Goal: Information Seeking & Learning: Compare options

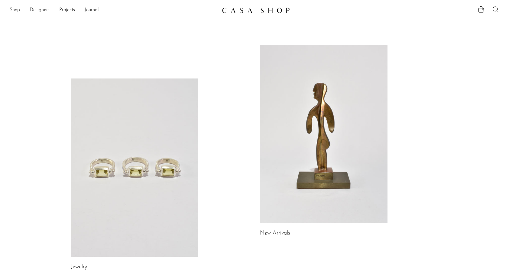
click at [14, 9] on link "Shop" at bounding box center [15, 10] width 10 height 8
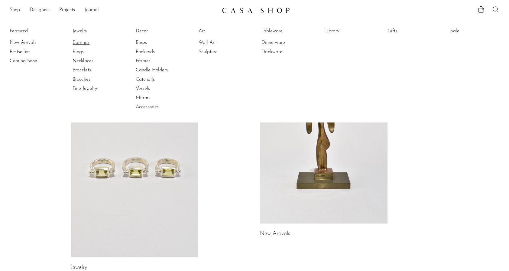
click at [84, 42] on link "Earrings" at bounding box center [94, 42] width 45 height 7
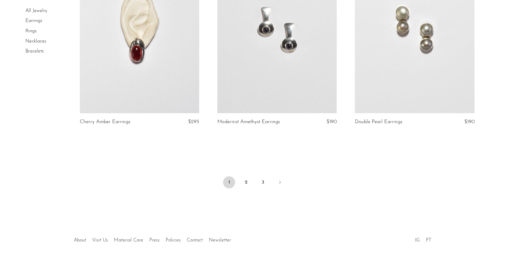
scroll to position [2247, 0]
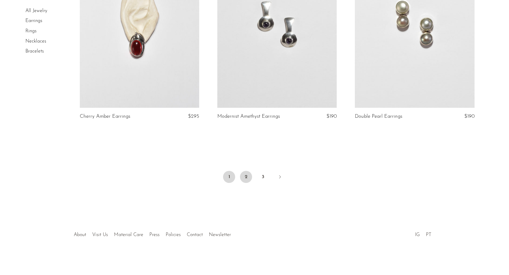
click at [244, 177] on link "2" at bounding box center [246, 177] width 12 height 12
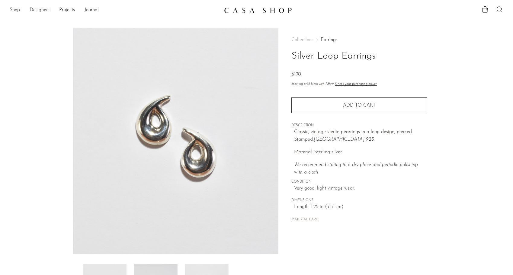
scroll to position [60, 0]
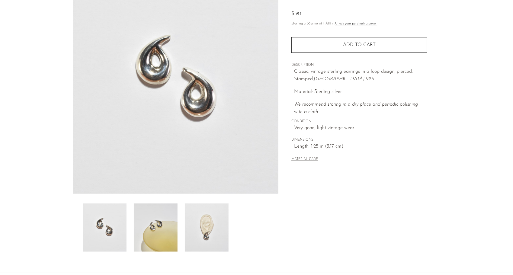
click at [168, 227] on img at bounding box center [156, 228] width 44 height 48
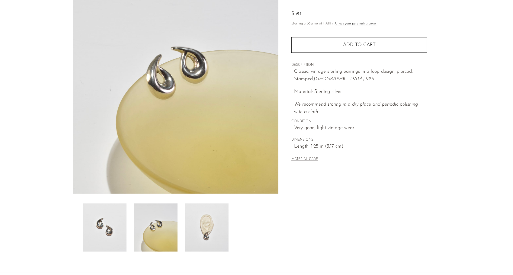
click at [209, 229] on img at bounding box center [207, 228] width 44 height 48
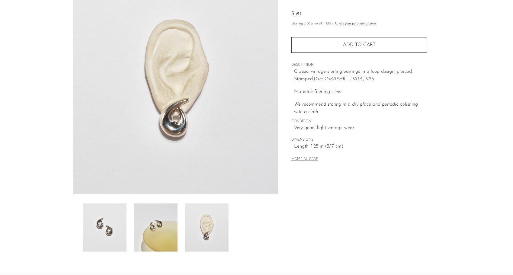
click at [74, 227] on div at bounding box center [176, 228] width 206 height 48
click at [101, 226] on img at bounding box center [105, 228] width 44 height 48
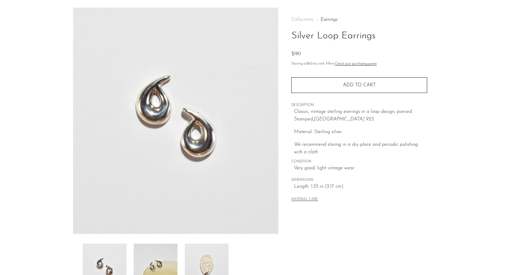
scroll to position [0, 0]
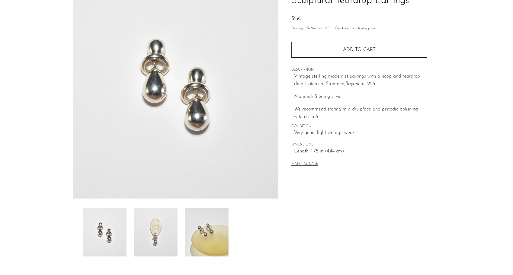
scroll to position [118, 0]
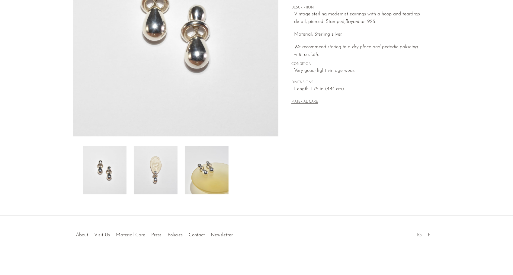
click at [152, 184] on img at bounding box center [156, 170] width 44 height 48
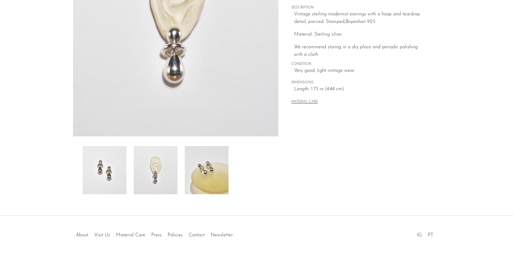
click at [211, 175] on img at bounding box center [207, 170] width 44 height 48
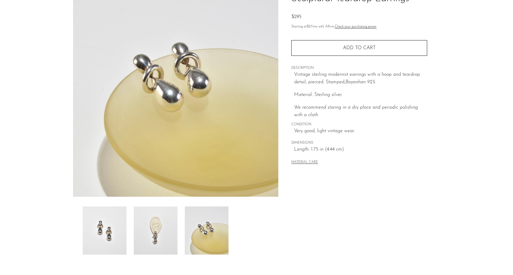
scroll to position [57, 0]
click at [205, 234] on img at bounding box center [207, 231] width 44 height 48
click at [208, 223] on img at bounding box center [207, 231] width 44 height 48
click at [217, 234] on img at bounding box center [207, 231] width 44 height 48
click at [159, 230] on img at bounding box center [156, 231] width 44 height 48
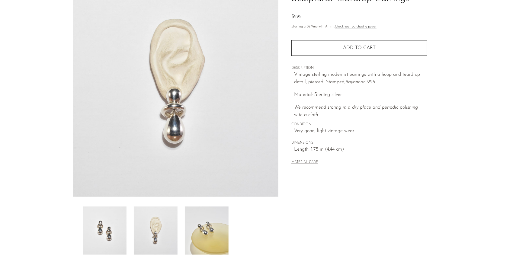
click at [115, 225] on img at bounding box center [105, 231] width 44 height 48
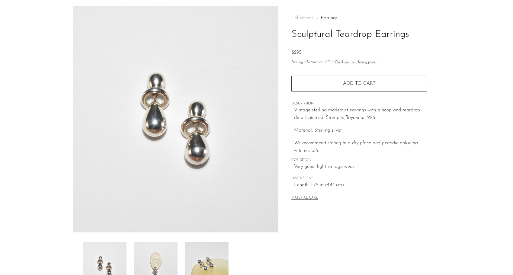
scroll to position [0, 0]
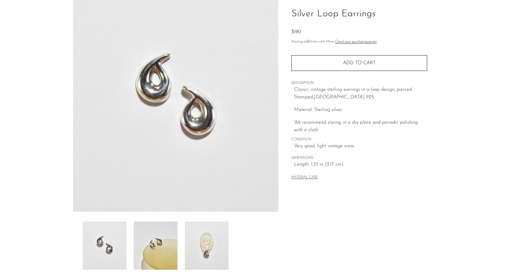
scroll to position [91, 0]
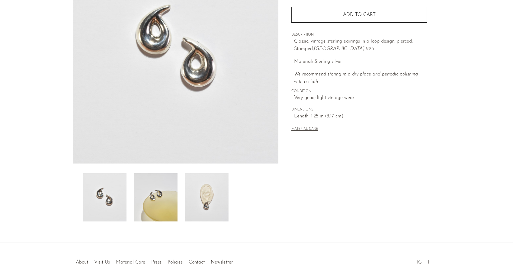
click at [164, 196] on img at bounding box center [156, 197] width 44 height 48
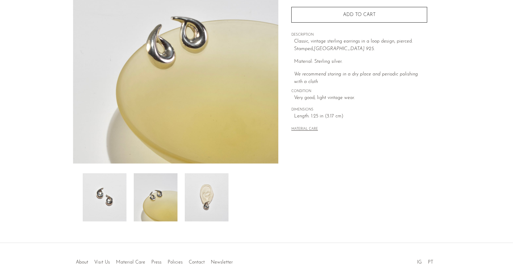
click at [203, 195] on img at bounding box center [207, 197] width 44 height 48
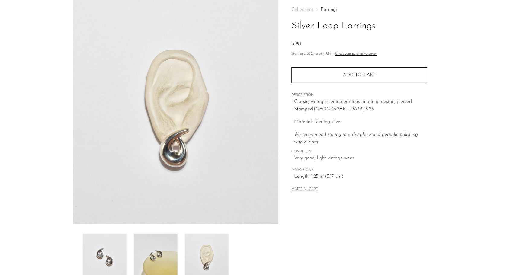
scroll to position [60, 0]
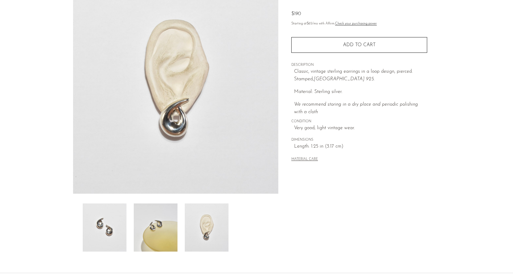
click at [163, 213] on img at bounding box center [156, 228] width 44 height 48
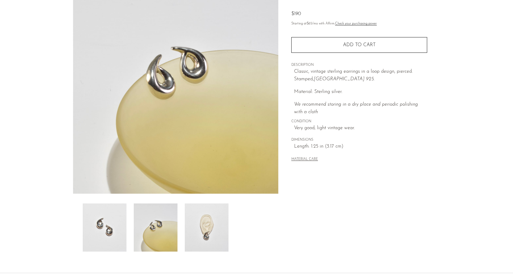
click at [206, 221] on img at bounding box center [207, 228] width 44 height 48
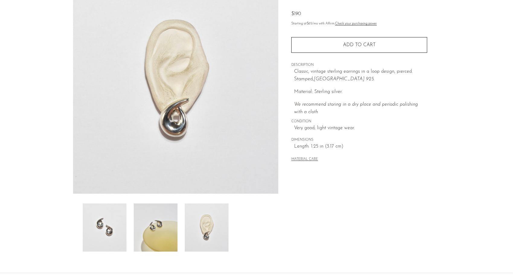
click at [103, 228] on img at bounding box center [105, 228] width 44 height 48
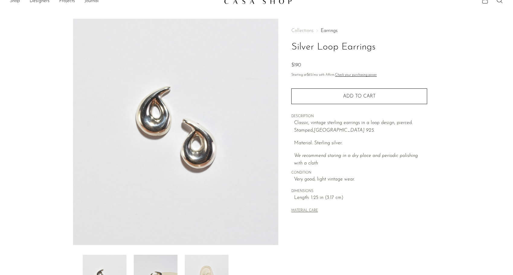
scroll to position [0, 0]
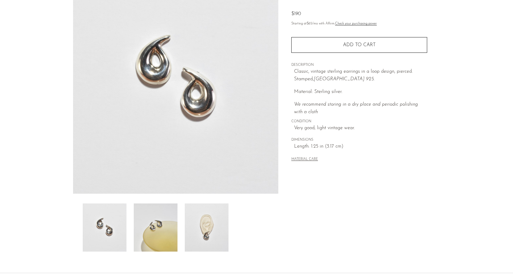
click at [219, 225] on img at bounding box center [207, 228] width 44 height 48
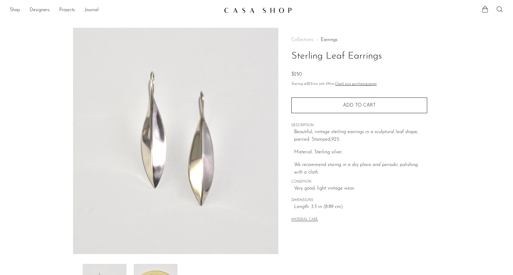
scroll to position [60, 0]
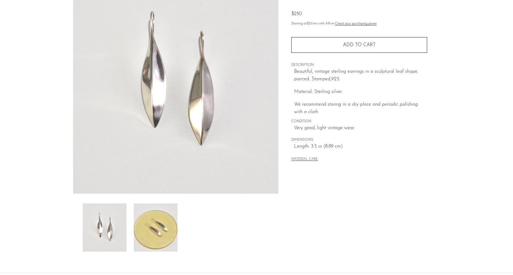
click at [160, 229] on img at bounding box center [156, 228] width 44 height 48
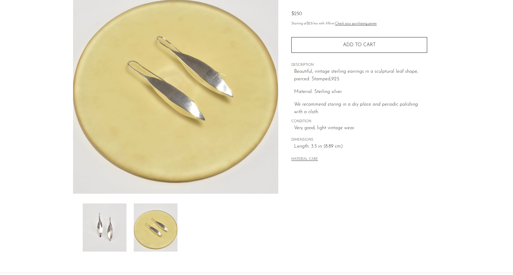
click at [105, 227] on img at bounding box center [105, 228] width 44 height 48
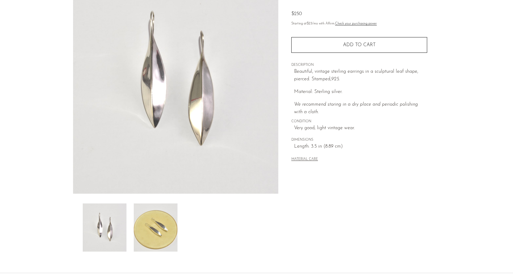
click at [153, 226] on img at bounding box center [156, 228] width 44 height 48
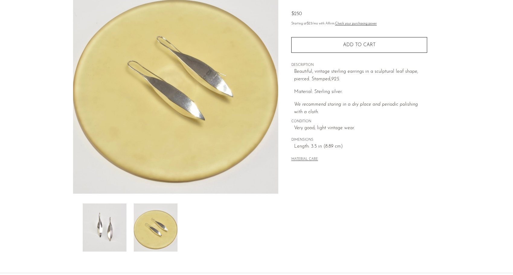
click at [105, 227] on img at bounding box center [105, 228] width 44 height 48
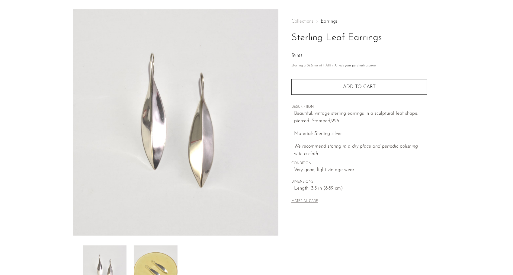
scroll to position [0, 0]
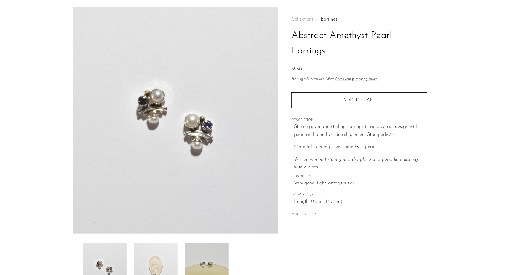
scroll to position [30, 0]
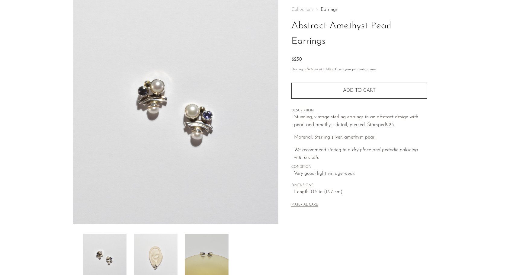
click at [145, 250] on img at bounding box center [156, 258] width 44 height 48
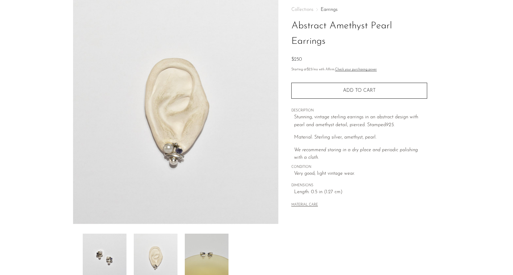
click at [204, 253] on img at bounding box center [207, 258] width 44 height 48
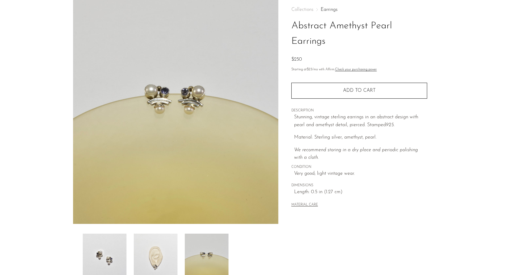
click at [145, 251] on img at bounding box center [156, 258] width 44 height 48
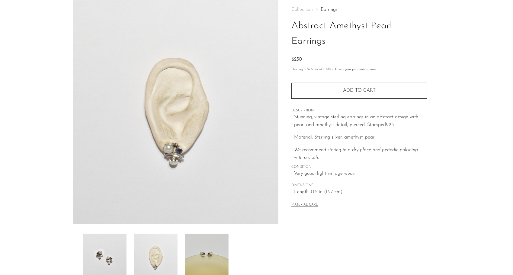
click at [92, 246] on img at bounding box center [105, 258] width 44 height 48
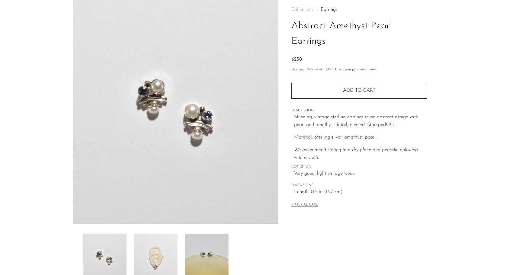
click at [175, 266] on img at bounding box center [156, 258] width 44 height 48
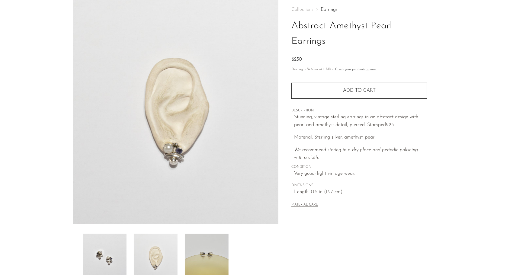
click at [217, 251] on img at bounding box center [207, 258] width 44 height 48
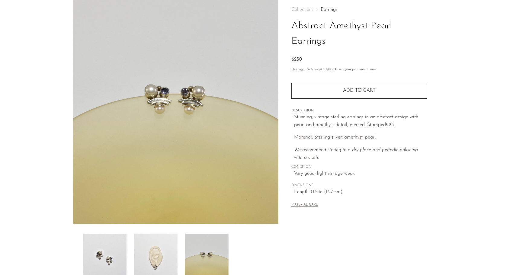
click at [164, 241] on img at bounding box center [156, 258] width 44 height 48
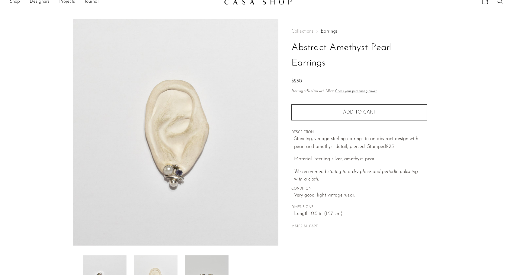
scroll to position [0, 0]
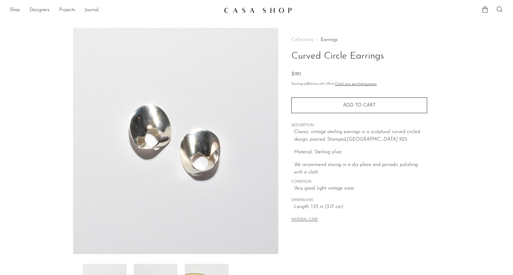
scroll to position [30, 0]
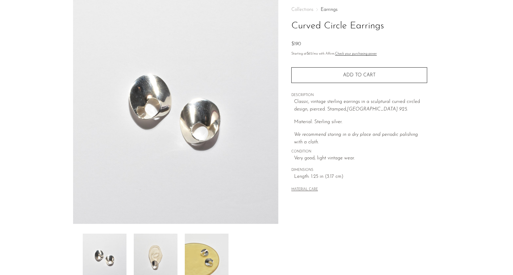
click at [153, 253] on img at bounding box center [156, 258] width 44 height 48
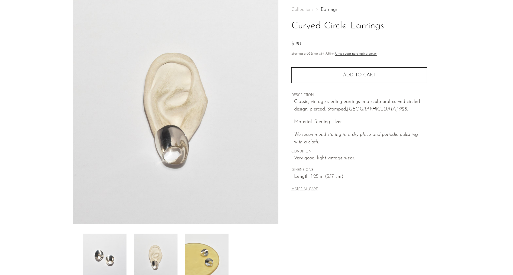
click at [207, 253] on img at bounding box center [207, 258] width 44 height 48
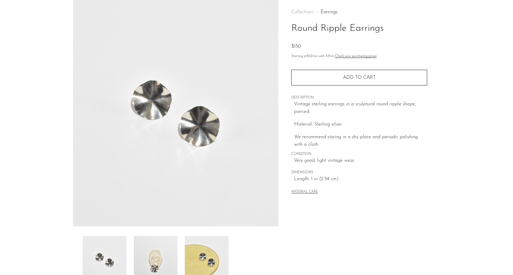
scroll to position [60, 0]
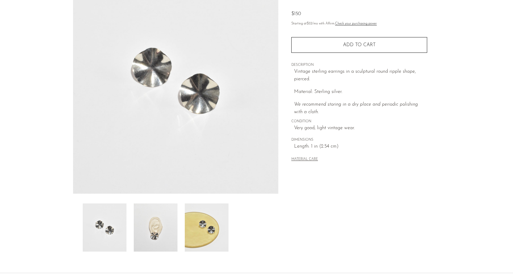
click at [173, 223] on img at bounding box center [156, 228] width 44 height 48
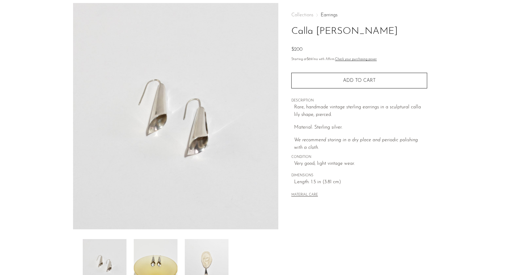
scroll to position [60, 0]
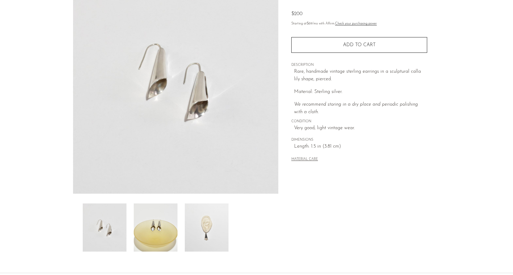
click at [170, 228] on img at bounding box center [156, 228] width 44 height 48
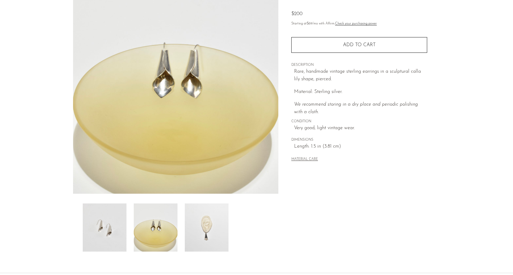
click at [204, 220] on img at bounding box center [207, 228] width 44 height 48
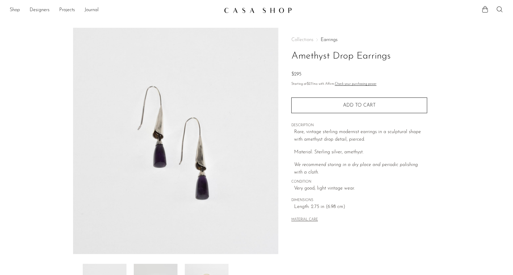
scroll to position [30, 0]
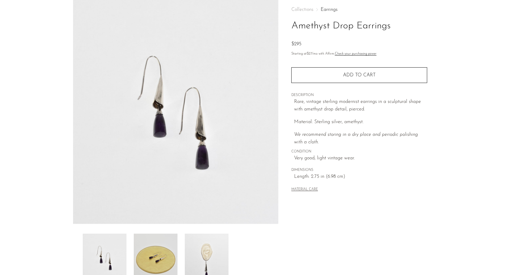
click at [145, 248] on img at bounding box center [156, 258] width 44 height 48
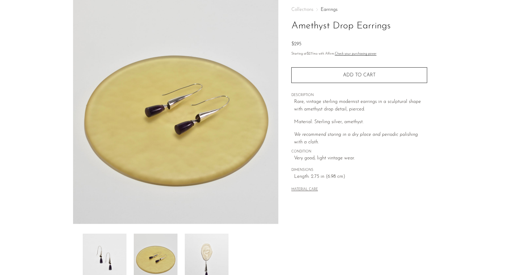
click at [205, 252] on img at bounding box center [207, 258] width 44 height 48
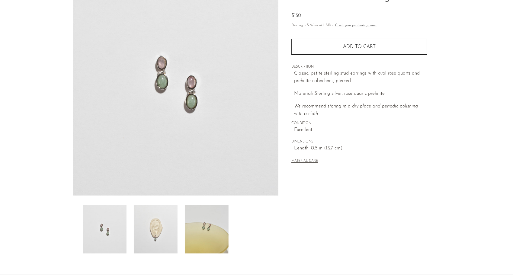
scroll to position [60, 0]
click at [170, 229] on img at bounding box center [156, 228] width 44 height 48
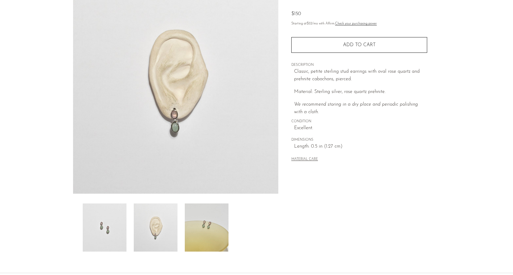
click at [209, 220] on img at bounding box center [207, 228] width 44 height 48
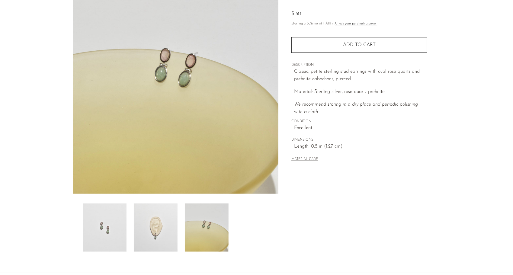
click at [169, 218] on img at bounding box center [156, 228] width 44 height 48
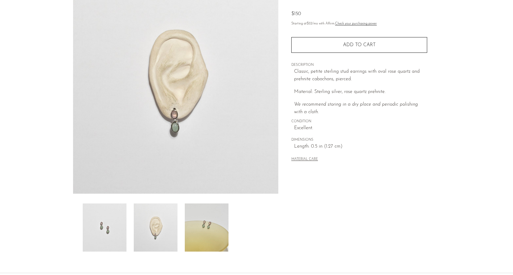
click at [219, 219] on img at bounding box center [207, 228] width 44 height 48
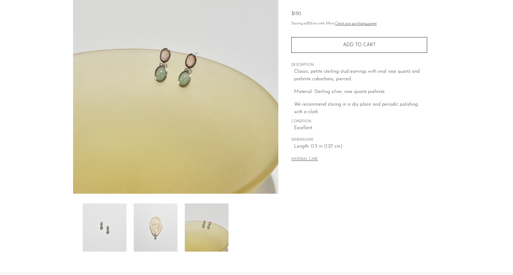
click at [85, 220] on img at bounding box center [105, 228] width 44 height 48
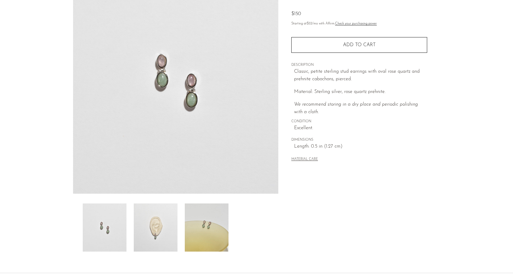
click at [151, 231] on img at bounding box center [156, 228] width 44 height 48
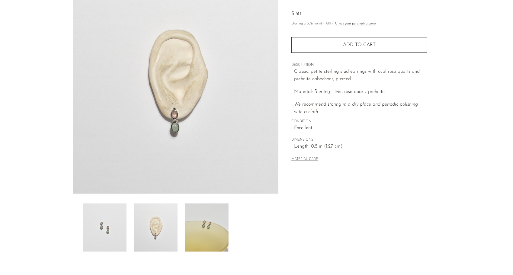
click at [111, 230] on img at bounding box center [105, 228] width 44 height 48
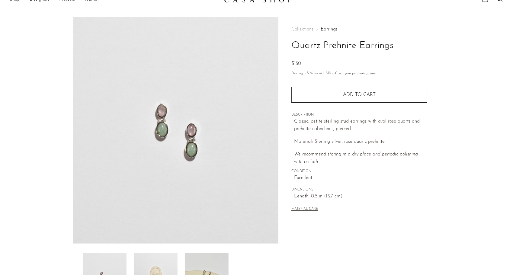
scroll to position [0, 0]
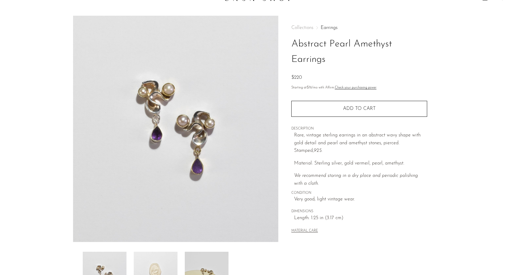
scroll to position [30, 0]
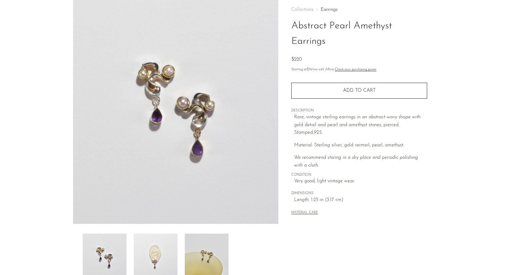
click at [150, 261] on img at bounding box center [156, 258] width 44 height 48
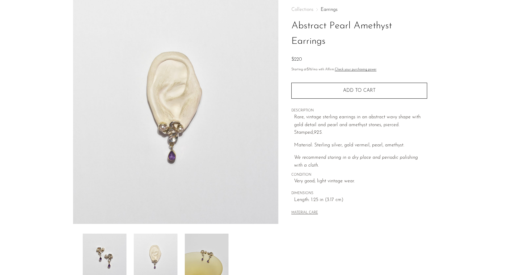
click at [202, 247] on img at bounding box center [207, 258] width 44 height 48
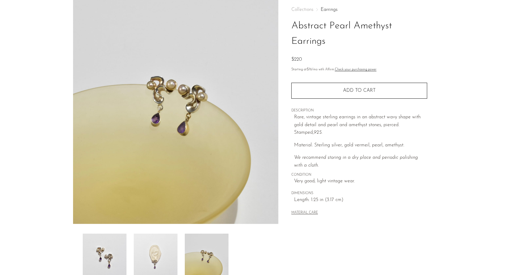
click at [165, 245] on img at bounding box center [156, 258] width 44 height 48
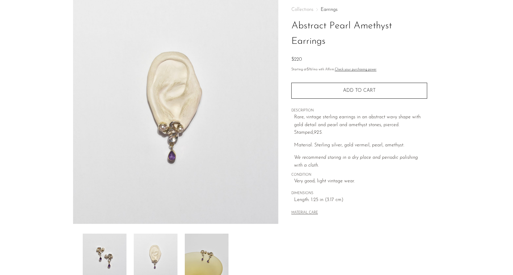
click at [117, 242] on img at bounding box center [105, 258] width 44 height 48
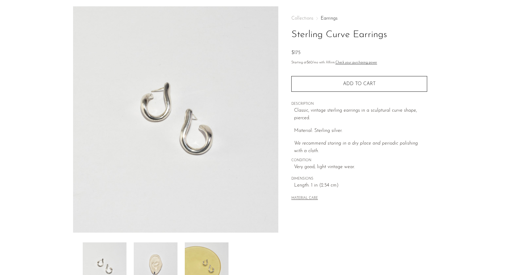
scroll to position [30, 0]
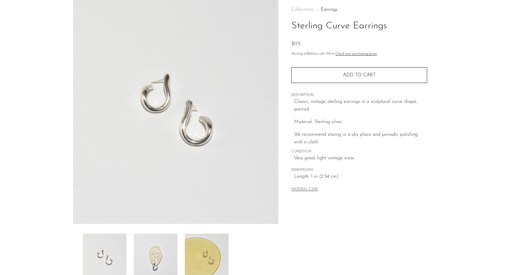
click at [158, 244] on img at bounding box center [156, 258] width 44 height 48
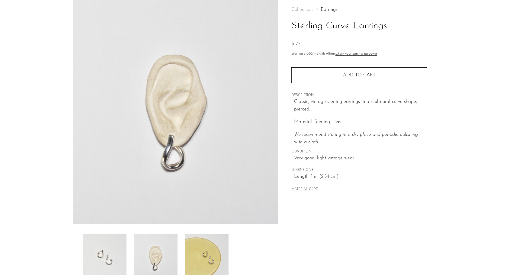
click at [201, 248] on img at bounding box center [207, 258] width 44 height 48
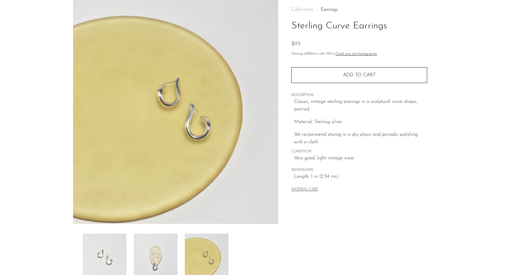
click at [153, 250] on img at bounding box center [156, 258] width 44 height 48
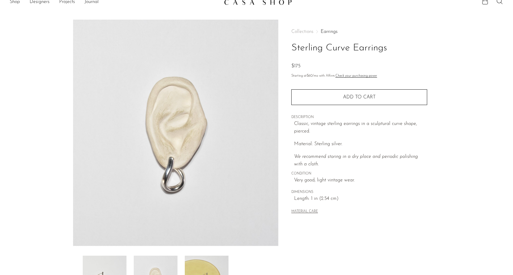
scroll to position [0, 0]
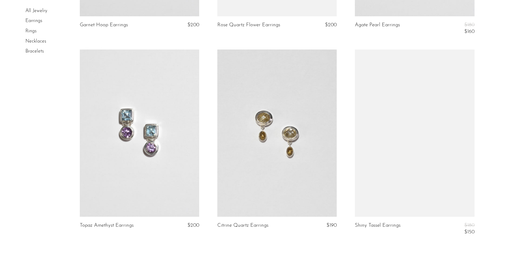
scroll to position [2205, 0]
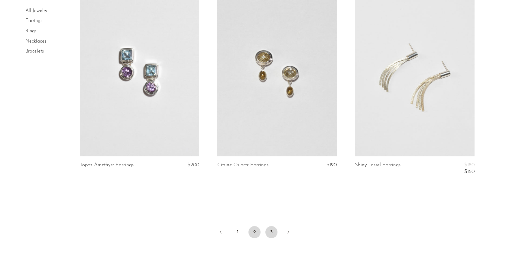
click at [269, 230] on link "3" at bounding box center [271, 232] width 12 height 12
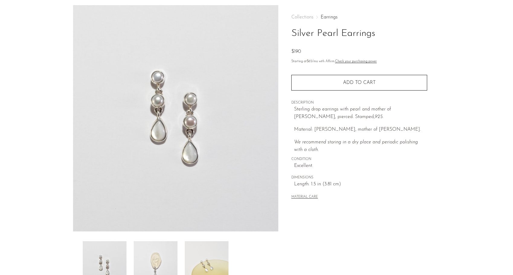
scroll to position [30, 0]
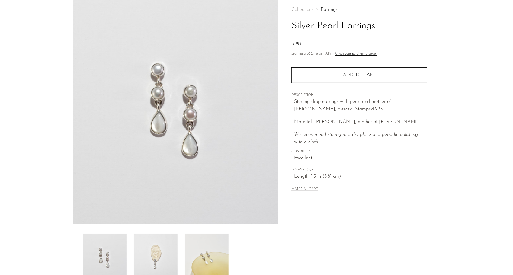
click at [143, 251] on img at bounding box center [156, 258] width 44 height 48
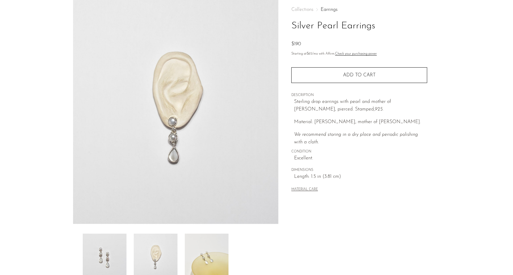
click at [206, 251] on img at bounding box center [207, 258] width 44 height 48
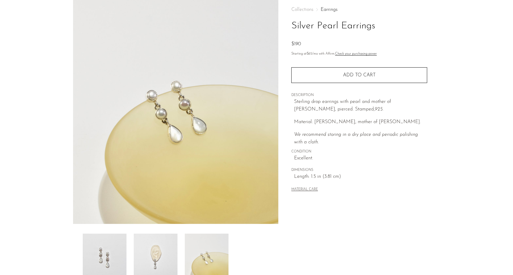
click at [163, 239] on img at bounding box center [156, 258] width 44 height 48
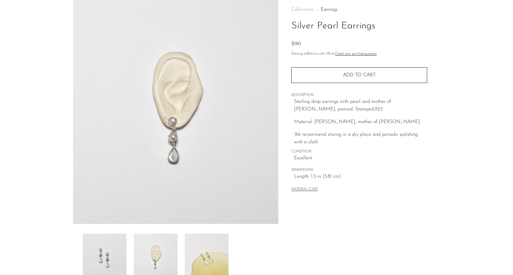
click at [114, 238] on img at bounding box center [105, 258] width 44 height 48
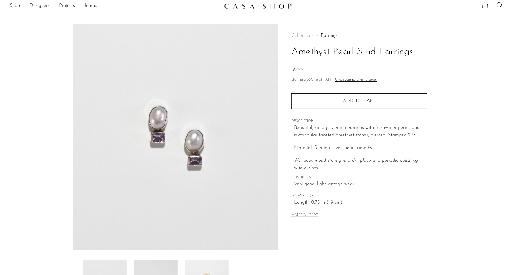
scroll to position [60, 0]
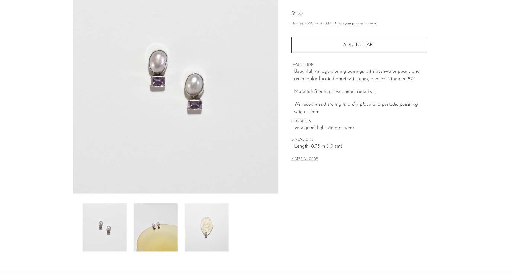
click at [159, 231] on img at bounding box center [156, 228] width 44 height 48
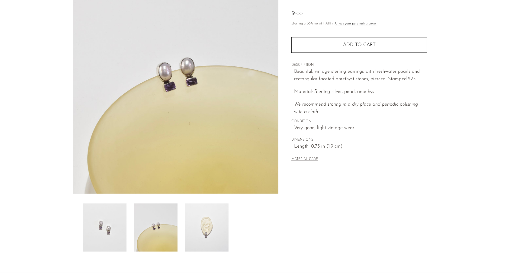
click at [205, 224] on img at bounding box center [207, 228] width 44 height 48
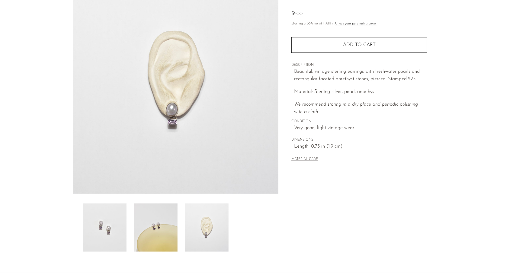
click at [161, 217] on img at bounding box center [156, 228] width 44 height 48
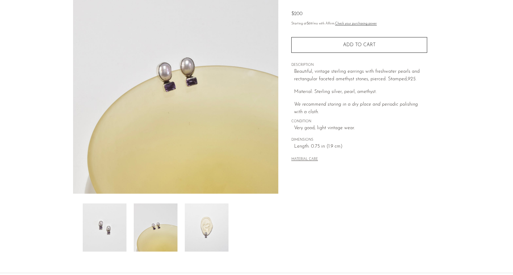
click at [124, 219] on img at bounding box center [105, 228] width 44 height 48
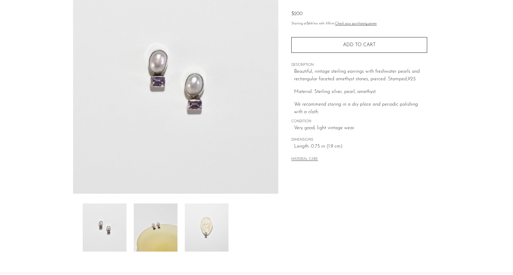
scroll to position [0, 0]
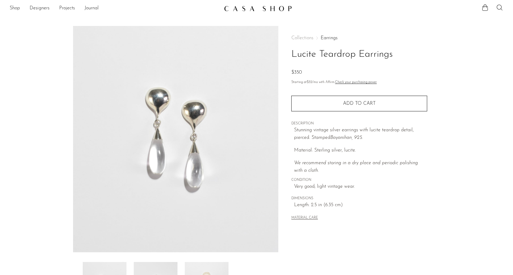
scroll to position [30, 0]
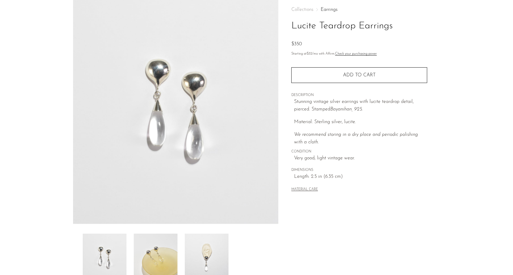
click at [153, 245] on img at bounding box center [156, 258] width 44 height 48
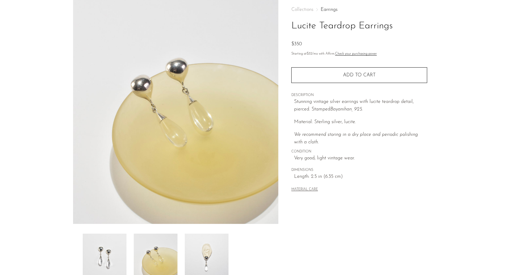
click at [209, 243] on img at bounding box center [207, 258] width 44 height 48
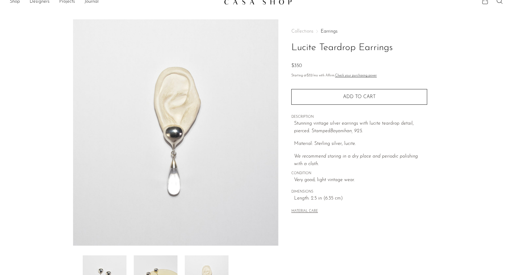
scroll to position [0, 0]
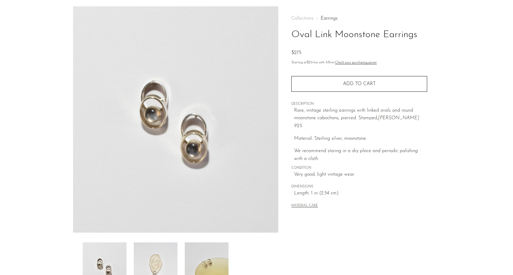
scroll to position [30, 0]
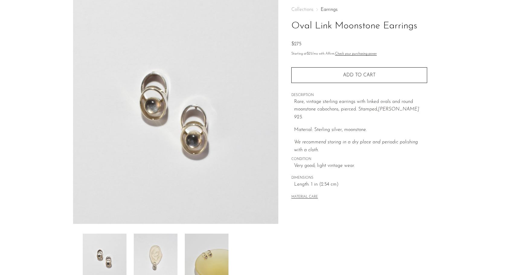
click at [159, 248] on img at bounding box center [156, 258] width 44 height 48
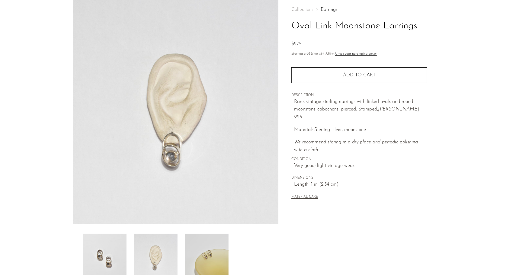
click at [205, 249] on img at bounding box center [207, 258] width 44 height 48
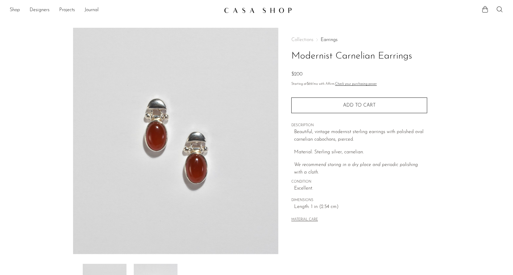
scroll to position [30, 0]
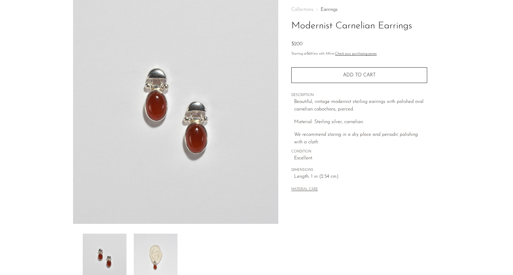
click at [163, 256] on img at bounding box center [156, 258] width 44 height 48
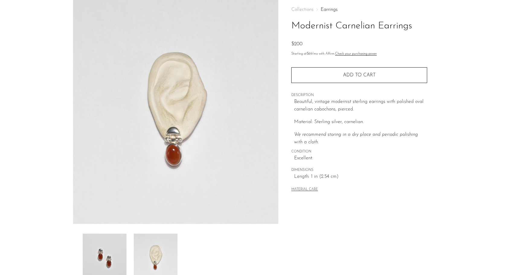
click at [98, 249] on img at bounding box center [105, 258] width 44 height 48
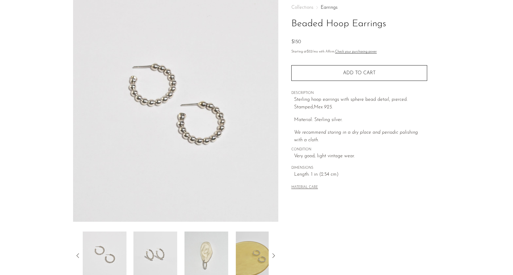
scroll to position [91, 0]
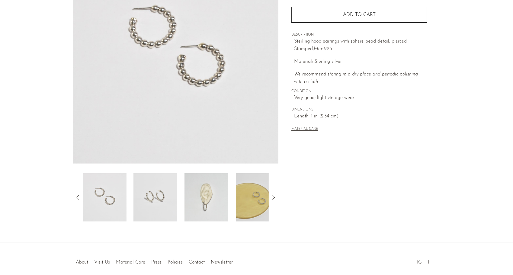
click at [125, 177] on img at bounding box center [105, 197] width 44 height 48
click at [152, 191] on img at bounding box center [156, 197] width 44 height 48
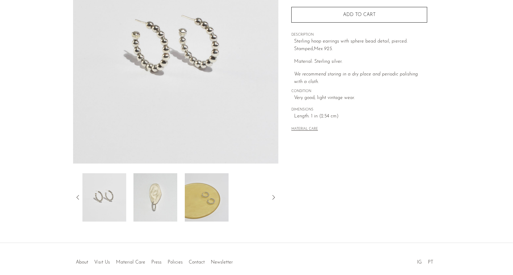
click at [158, 188] on img at bounding box center [156, 197] width 44 height 48
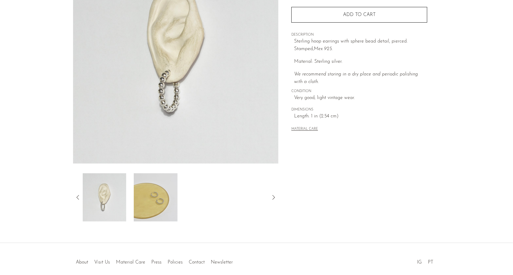
click at [158, 188] on img at bounding box center [156, 197] width 44 height 48
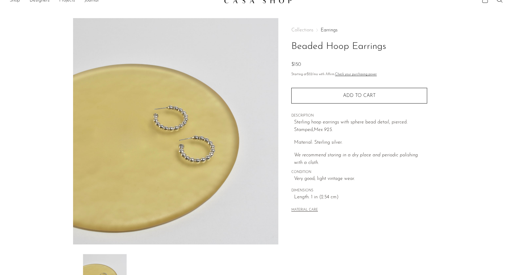
scroll to position [0, 0]
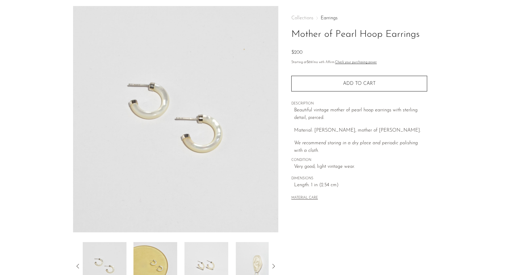
scroll to position [30, 0]
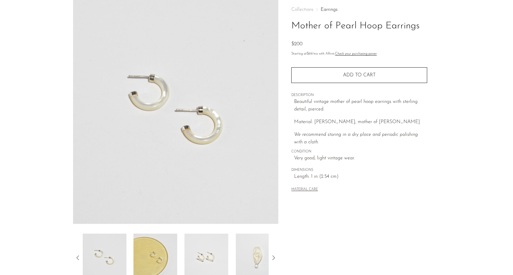
click at [156, 254] on img at bounding box center [156, 258] width 44 height 48
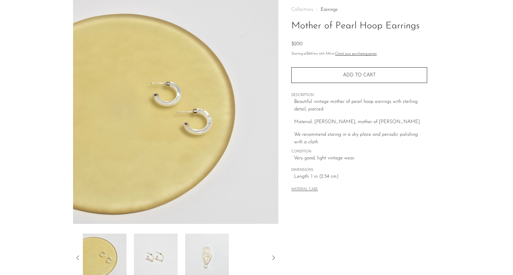
click at [206, 254] on img at bounding box center [207, 258] width 44 height 48
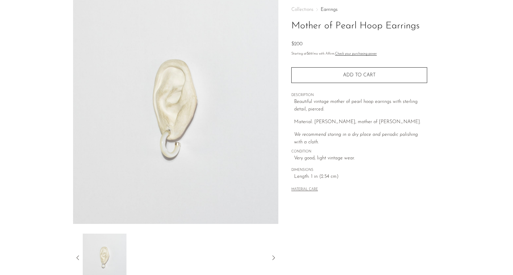
click at [77, 259] on icon at bounding box center [77, 257] width 7 height 7
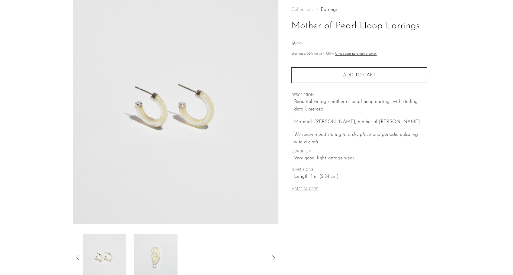
click at [77, 259] on icon at bounding box center [77, 257] width 7 height 7
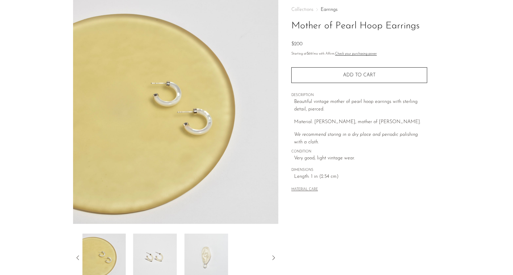
click at [77, 259] on icon at bounding box center [77, 257] width 7 height 7
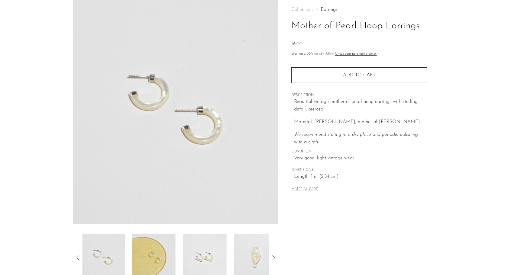
click at [77, 259] on icon at bounding box center [77, 257] width 7 height 7
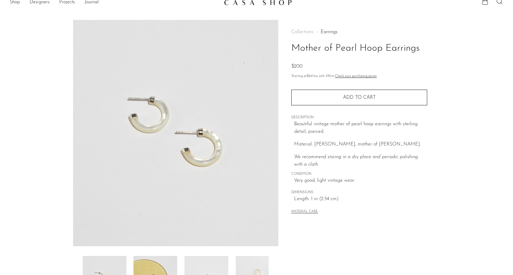
scroll to position [0, 0]
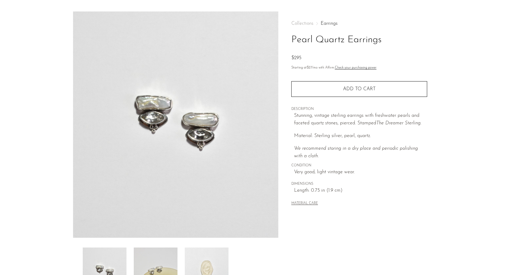
scroll to position [30, 0]
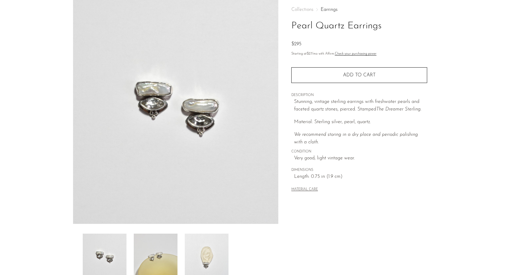
click at [169, 243] on img at bounding box center [156, 258] width 44 height 48
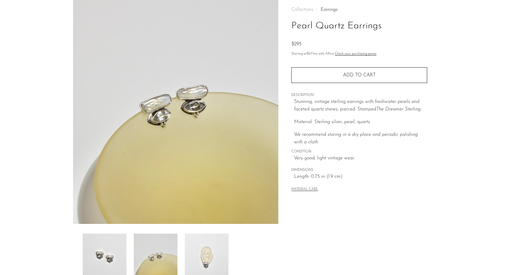
click at [204, 246] on img at bounding box center [207, 258] width 44 height 48
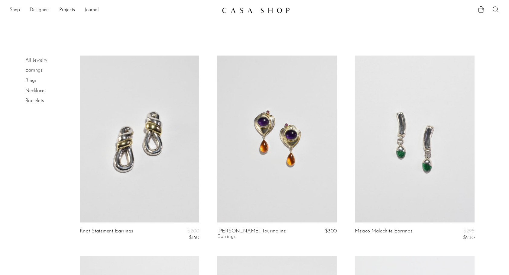
click at [35, 83] on link "Rings" at bounding box center [30, 80] width 11 height 5
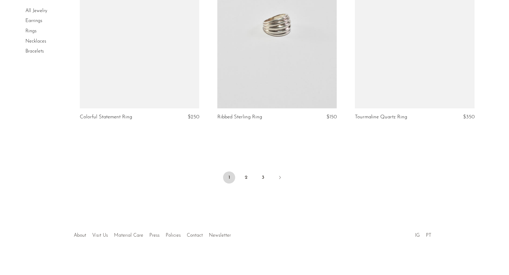
scroll to position [2247, 0]
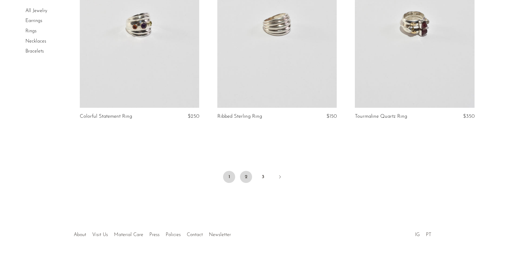
click at [248, 173] on link "2" at bounding box center [246, 177] width 12 height 12
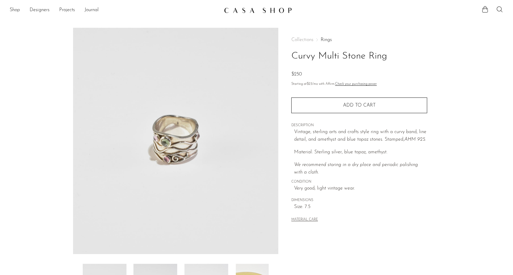
scroll to position [30, 0]
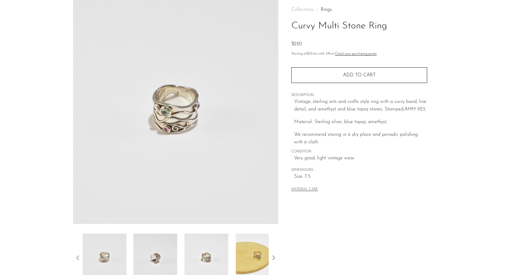
click at [137, 257] on img at bounding box center [156, 258] width 44 height 48
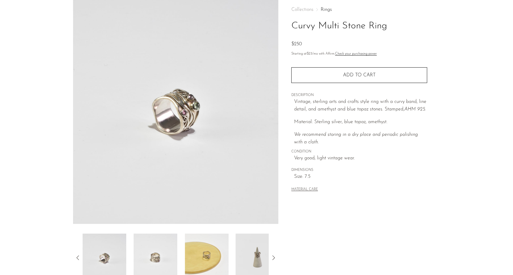
click at [152, 253] on img at bounding box center [156, 258] width 44 height 48
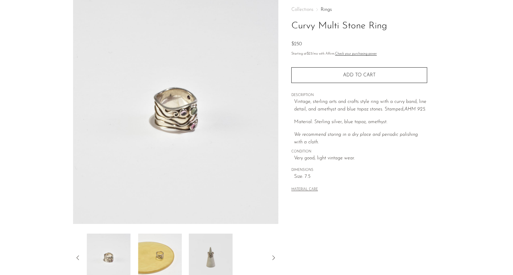
click at [158, 250] on img at bounding box center [160, 258] width 44 height 48
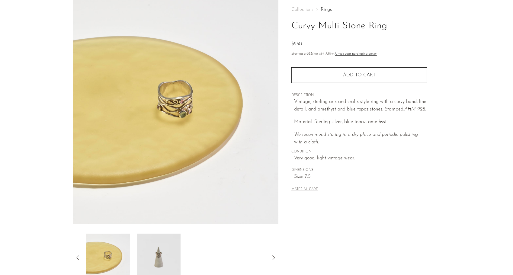
click at [158, 250] on img at bounding box center [159, 258] width 44 height 48
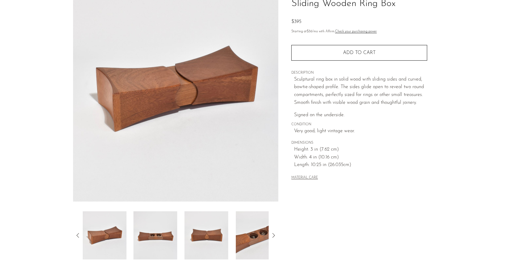
scroll to position [60, 0]
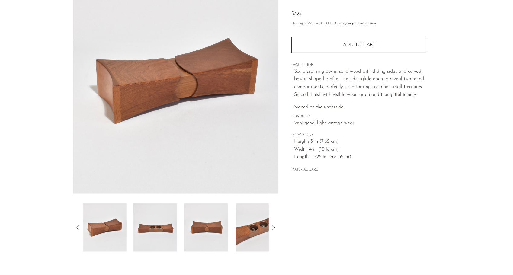
click at [143, 237] on img at bounding box center [156, 228] width 44 height 48
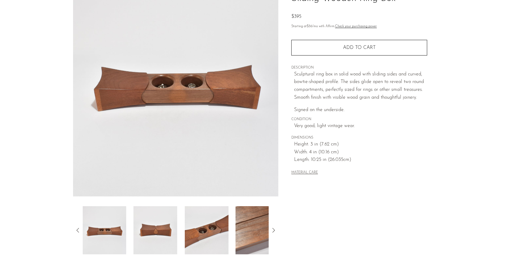
scroll to position [91, 0]
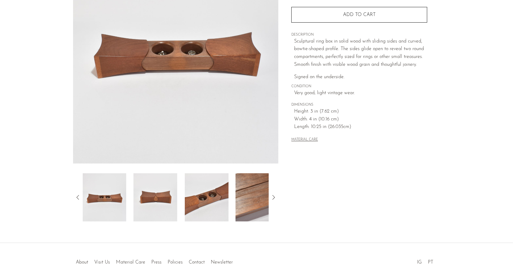
click at [162, 201] on img at bounding box center [156, 197] width 44 height 48
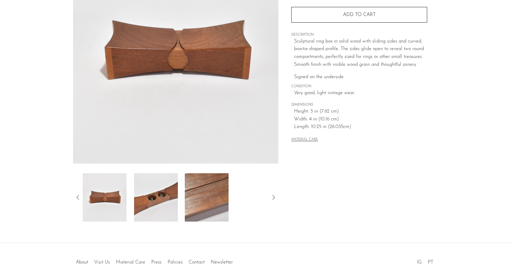
click at [157, 197] on img at bounding box center [156, 197] width 44 height 48
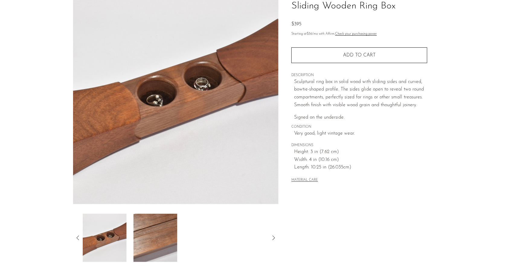
scroll to position [0, 0]
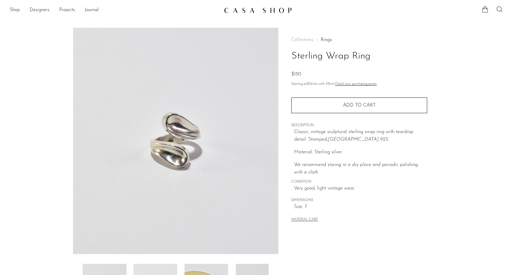
scroll to position [30, 0]
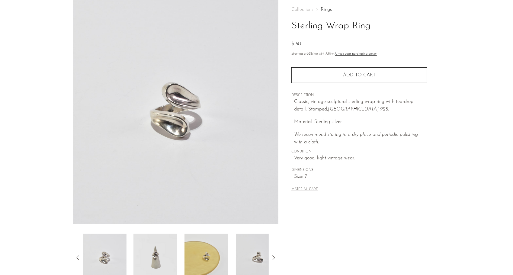
click at [157, 252] on img at bounding box center [156, 258] width 44 height 48
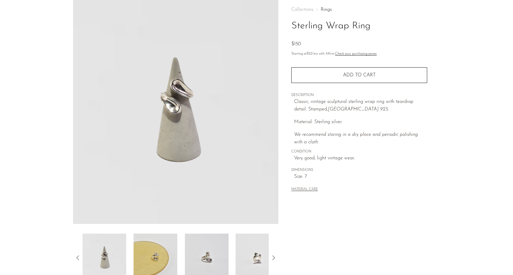
click at [155, 246] on img at bounding box center [156, 258] width 44 height 48
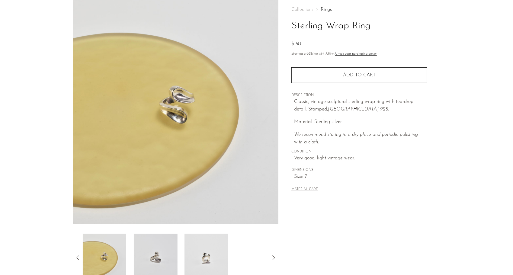
click at [149, 252] on img at bounding box center [156, 258] width 44 height 48
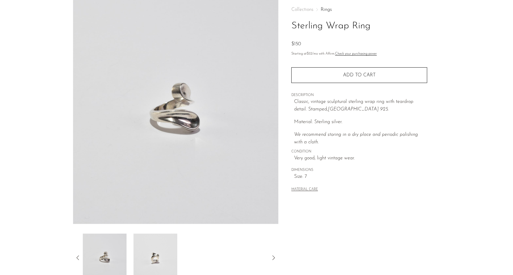
click at [156, 253] on img at bounding box center [156, 258] width 44 height 48
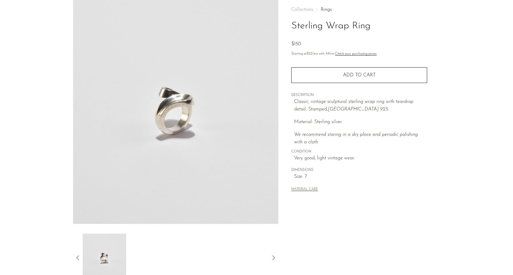
click at [77, 256] on icon at bounding box center [77, 257] width 7 height 7
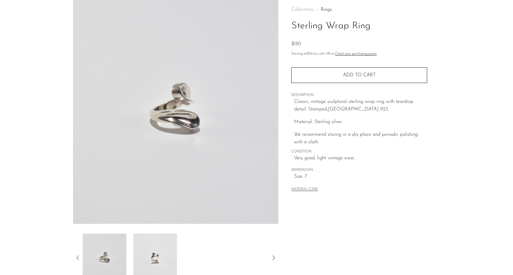
click at [77, 256] on icon at bounding box center [77, 257] width 7 height 7
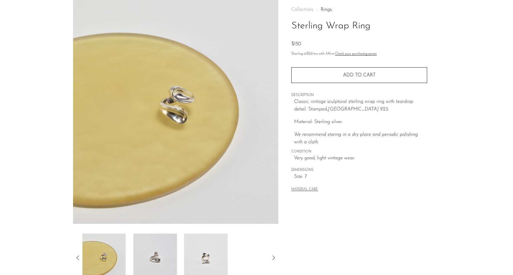
click at [77, 256] on icon at bounding box center [77, 257] width 7 height 7
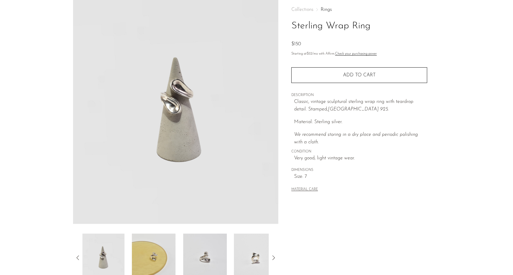
click at [77, 257] on icon at bounding box center [77, 257] width 7 height 7
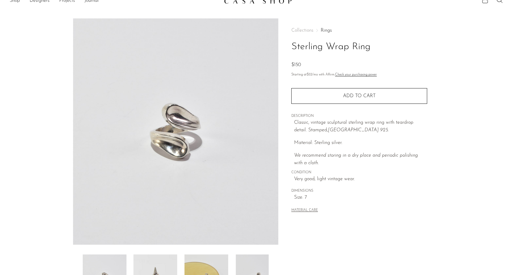
scroll to position [0, 0]
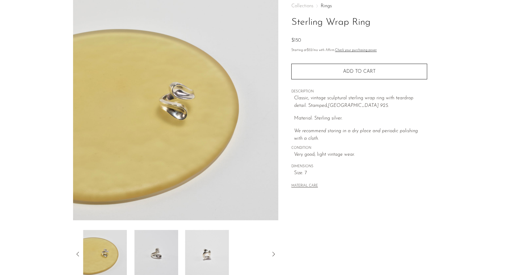
scroll to position [60, 0]
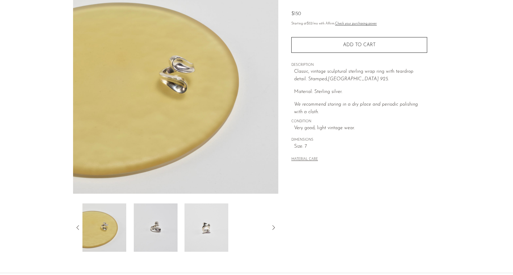
click at [163, 240] on img at bounding box center [156, 228] width 44 height 48
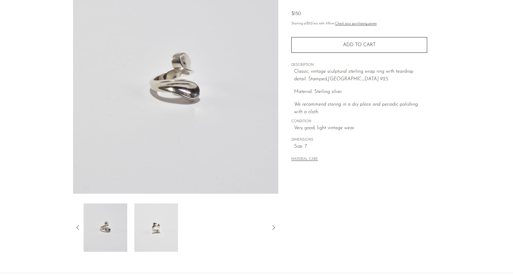
click at [161, 223] on img at bounding box center [156, 228] width 44 height 48
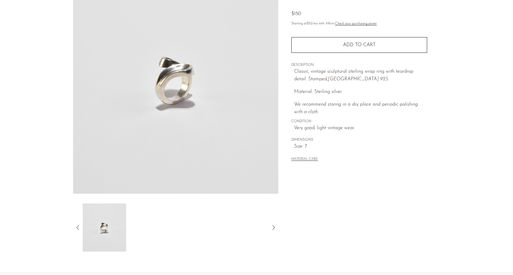
click at [76, 226] on icon at bounding box center [77, 227] width 7 height 7
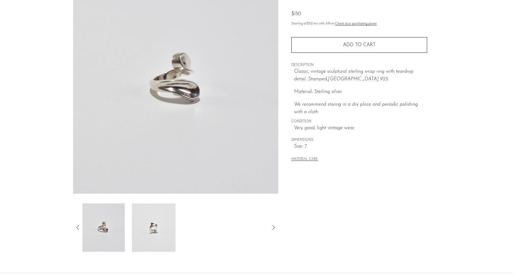
click at [76, 226] on icon at bounding box center [77, 227] width 7 height 7
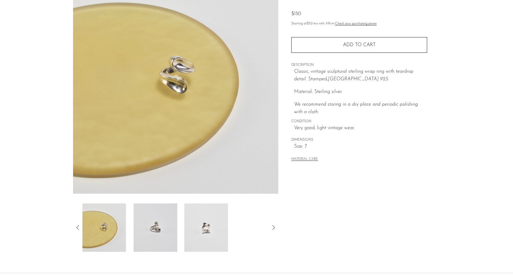
click at [76, 226] on icon at bounding box center [77, 227] width 7 height 7
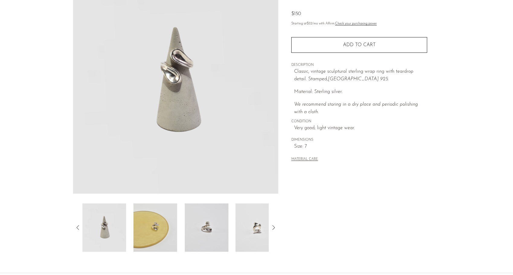
click at [76, 226] on icon at bounding box center [77, 227] width 7 height 7
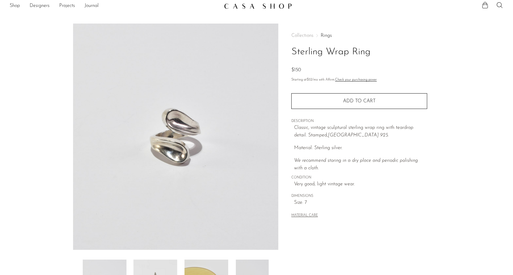
scroll to position [0, 0]
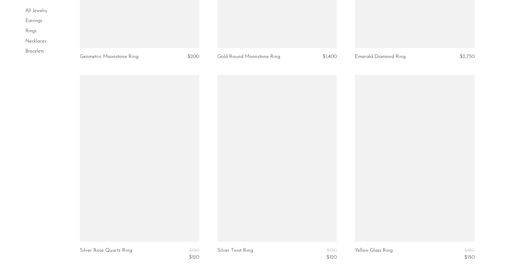
scroll to position [2205, 0]
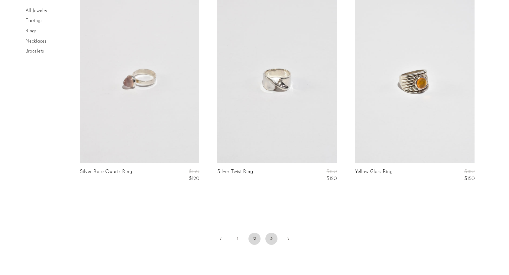
click at [272, 243] on link "3" at bounding box center [271, 239] width 12 height 12
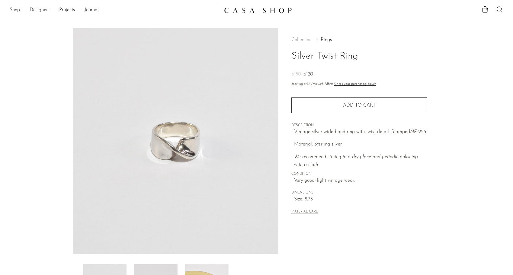
scroll to position [30, 0]
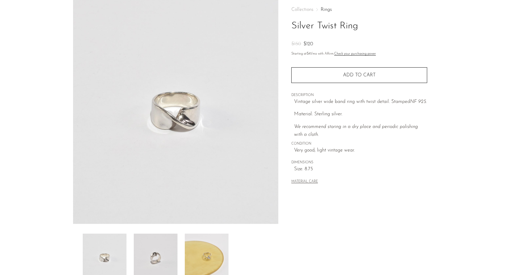
drag, startPoint x: 153, startPoint y: 253, endPoint x: 145, endPoint y: 255, distance: 8.5
click at [153, 253] on img at bounding box center [156, 258] width 44 height 48
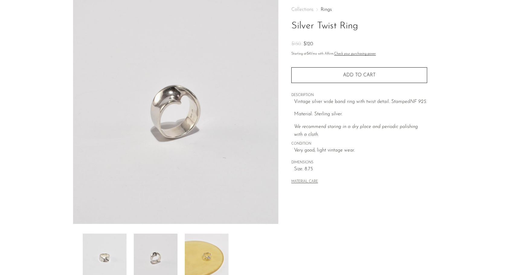
click at [211, 246] on img at bounding box center [207, 258] width 44 height 48
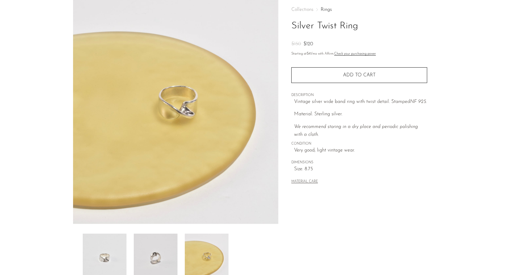
click at [172, 249] on img at bounding box center [156, 258] width 44 height 48
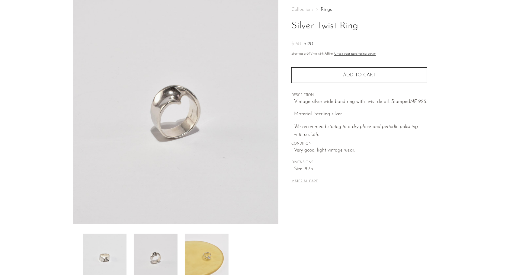
click at [206, 251] on img at bounding box center [207, 258] width 44 height 48
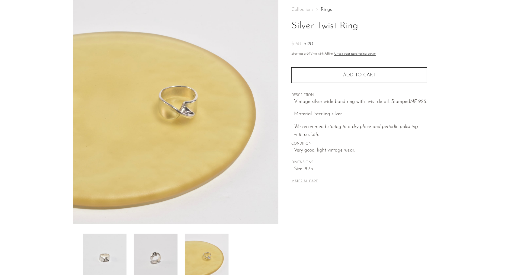
click at [210, 253] on img at bounding box center [207, 258] width 44 height 48
click at [165, 255] on img at bounding box center [156, 258] width 44 height 48
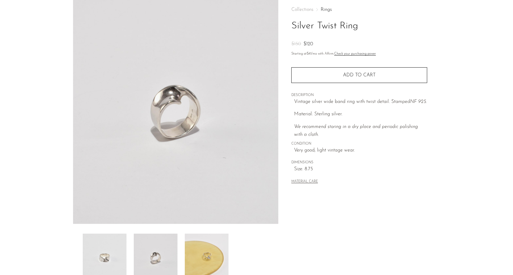
click at [193, 249] on img at bounding box center [207, 258] width 44 height 48
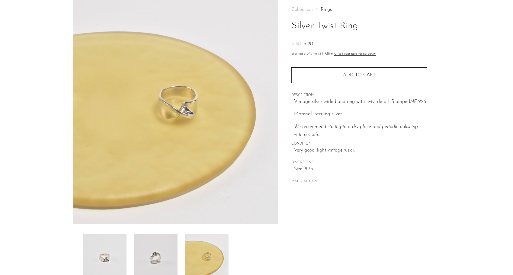
click at [168, 252] on img at bounding box center [156, 258] width 44 height 48
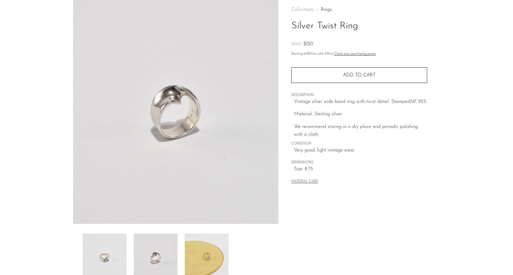
click at [123, 259] on img at bounding box center [105, 258] width 44 height 48
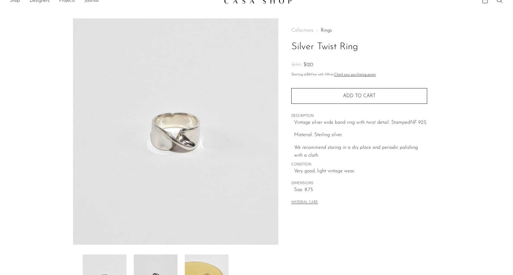
scroll to position [0, 0]
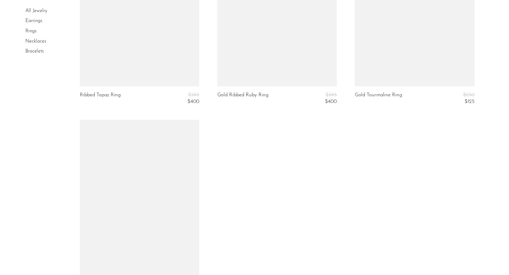
scroll to position [1631, 0]
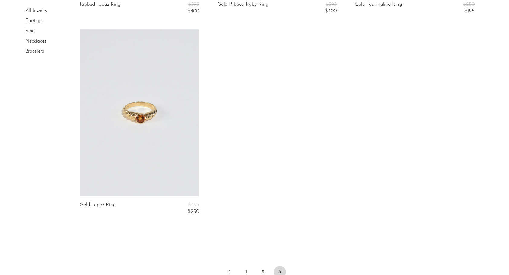
click at [34, 43] on link "Necklaces" at bounding box center [35, 41] width 21 height 5
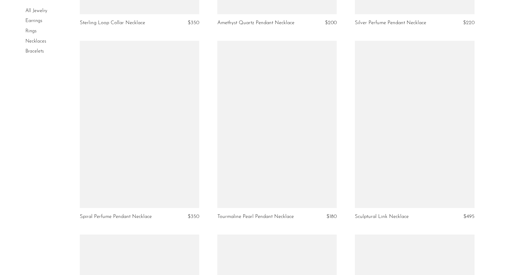
scroll to position [1631, 0]
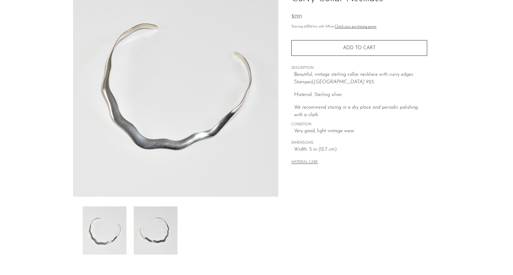
scroll to position [60, 0]
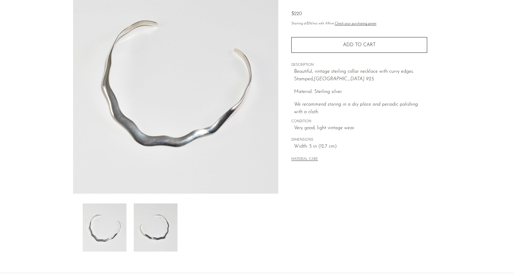
click at [163, 221] on img at bounding box center [156, 228] width 44 height 48
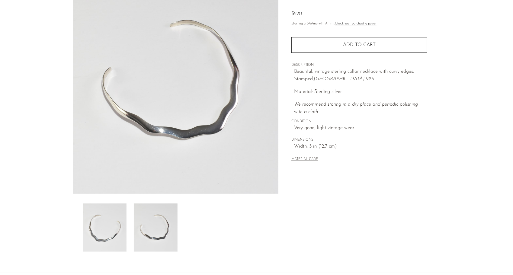
click at [100, 227] on img at bounding box center [105, 228] width 44 height 48
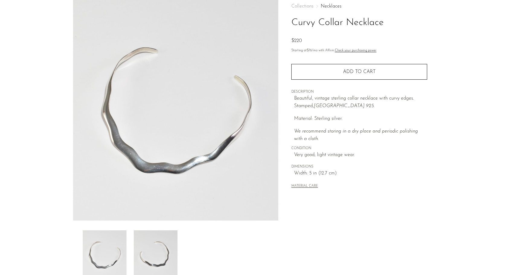
scroll to position [0, 0]
